Goal: Task Accomplishment & Management: Manage account settings

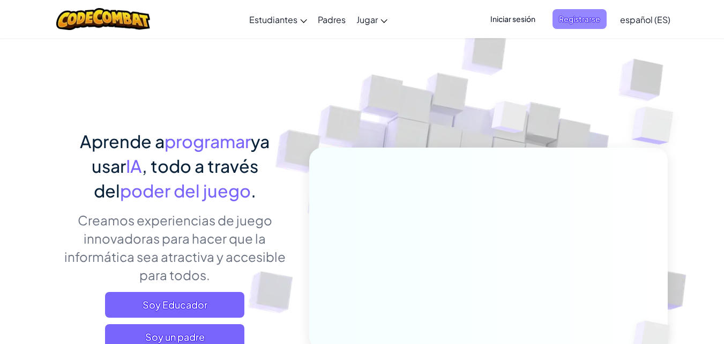
click at [554, 20] on span "Registrarse" at bounding box center [580, 19] width 54 height 20
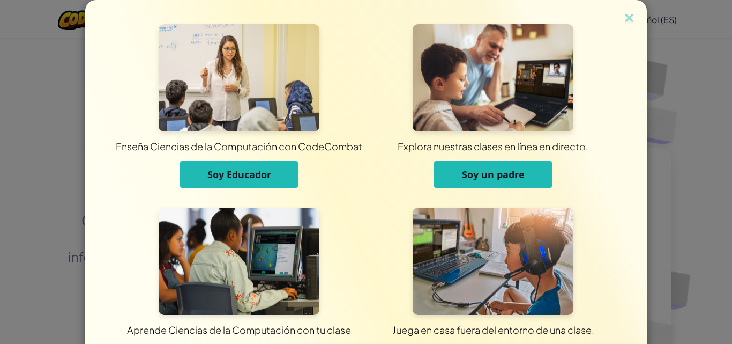
click at [630, 3] on div "Enseña Ciencias de la Computación con CodeCombat Soy Educador Explora nuestras …" at bounding box center [366, 191] width 562 height 382
click at [629, 16] on img at bounding box center [629, 19] width 14 height 16
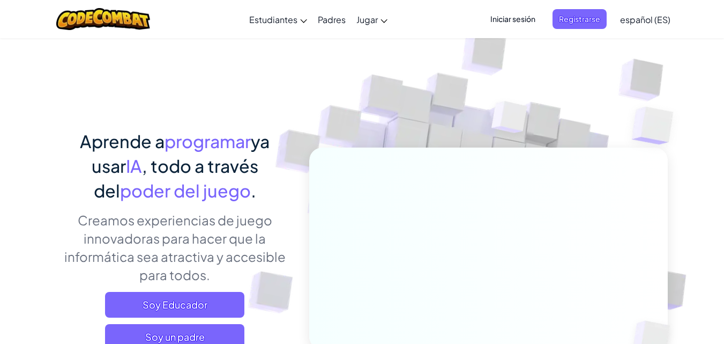
click at [658, 20] on font "español (ES)" at bounding box center [645, 19] width 50 height 11
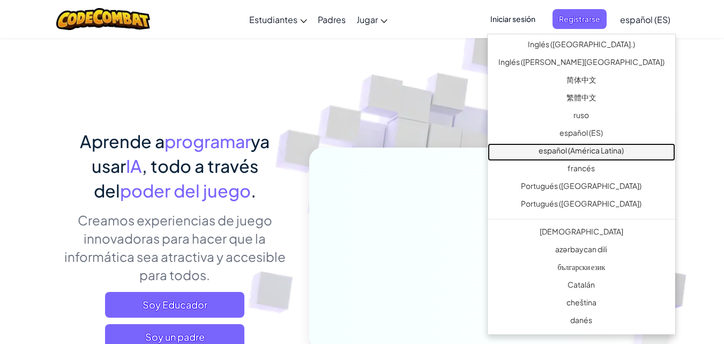
click at [623, 153] on font "español (América Latina)" at bounding box center [581, 150] width 85 height 10
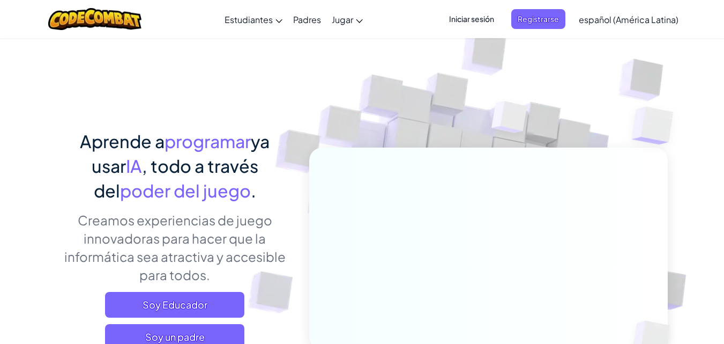
click at [481, 20] on font "Iniciar sesión" at bounding box center [471, 19] width 45 height 10
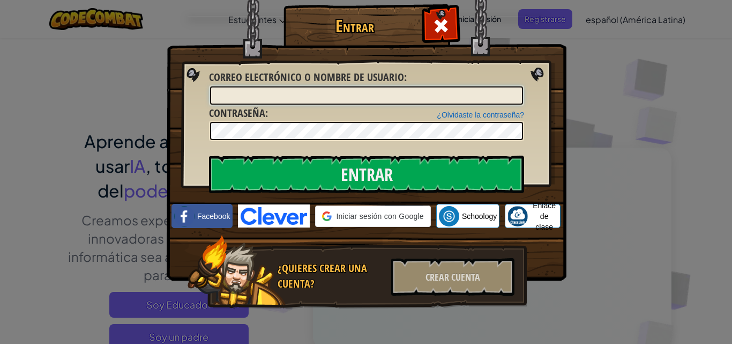
type input "[PERSON_NAME]"
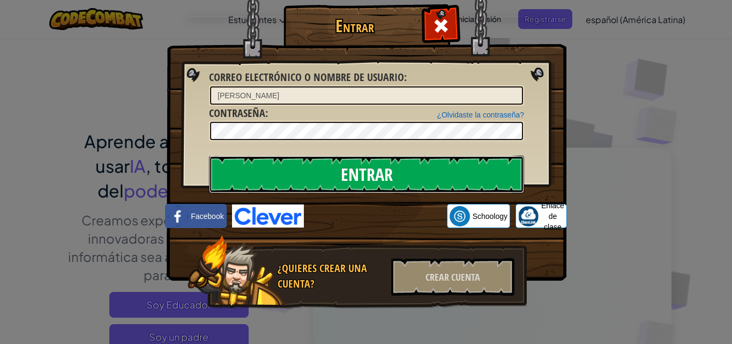
click at [385, 175] on input "Entrar" at bounding box center [366, 174] width 315 height 38
